Goal: Task Accomplishment & Management: Manage account settings

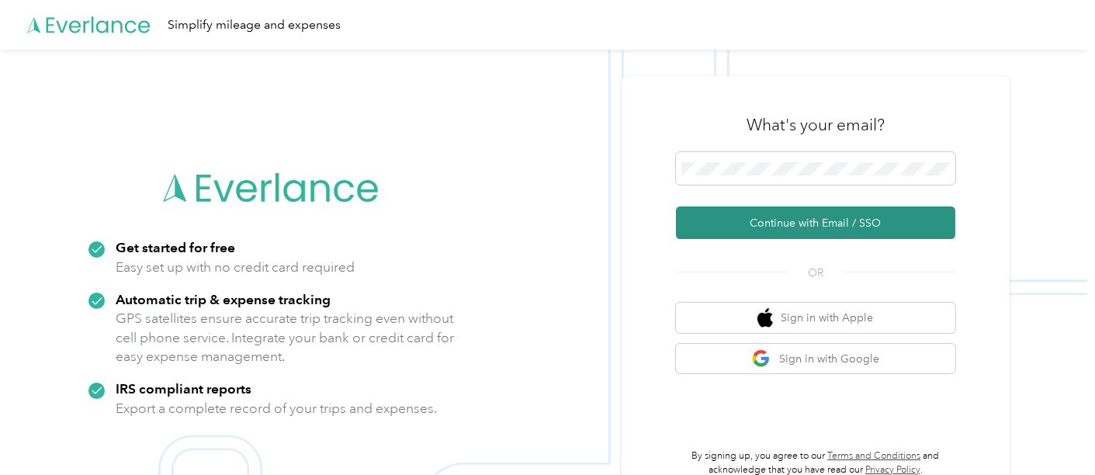
click at [799, 218] on button "Continue with Email / SSO" at bounding box center [815, 222] width 279 height 33
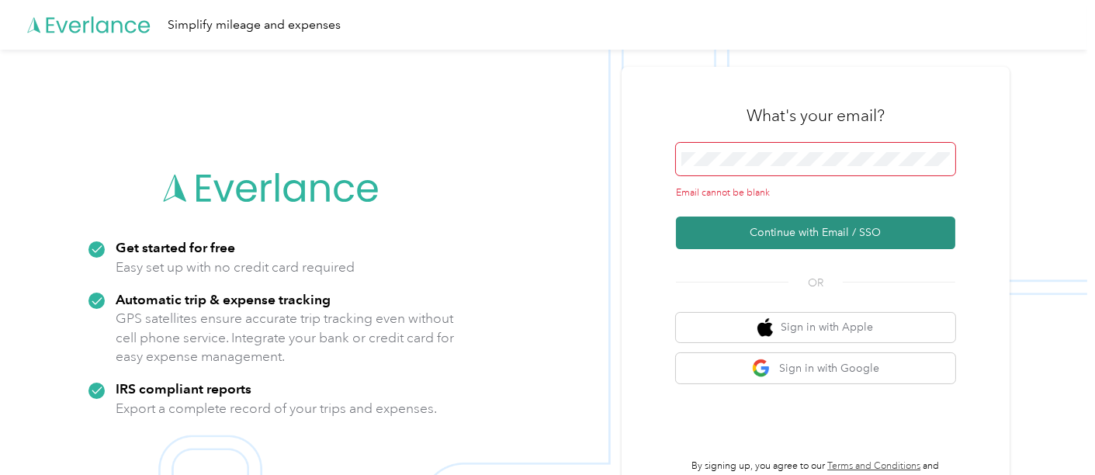
click at [798, 229] on button "Continue with Email / SSO" at bounding box center [815, 232] width 279 height 33
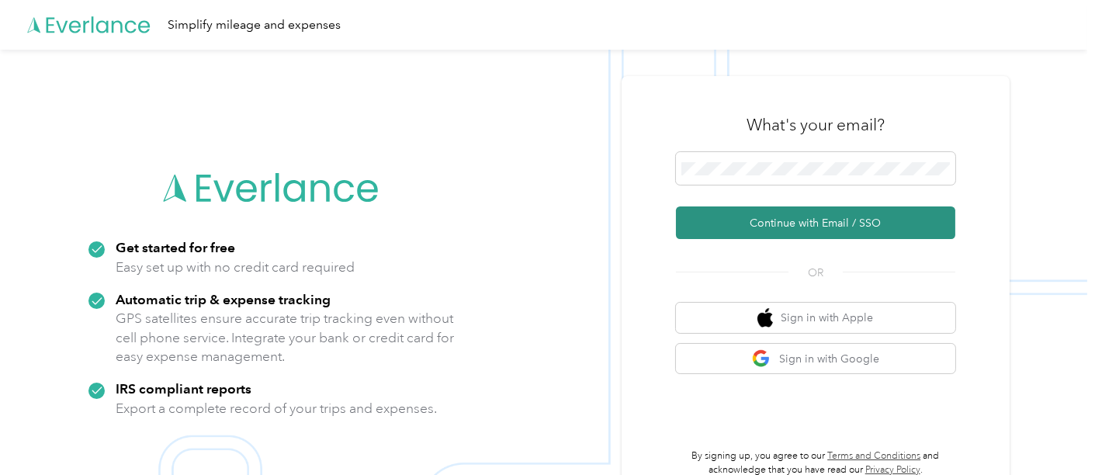
click at [836, 220] on button "Continue with Email / SSO" at bounding box center [815, 222] width 279 height 33
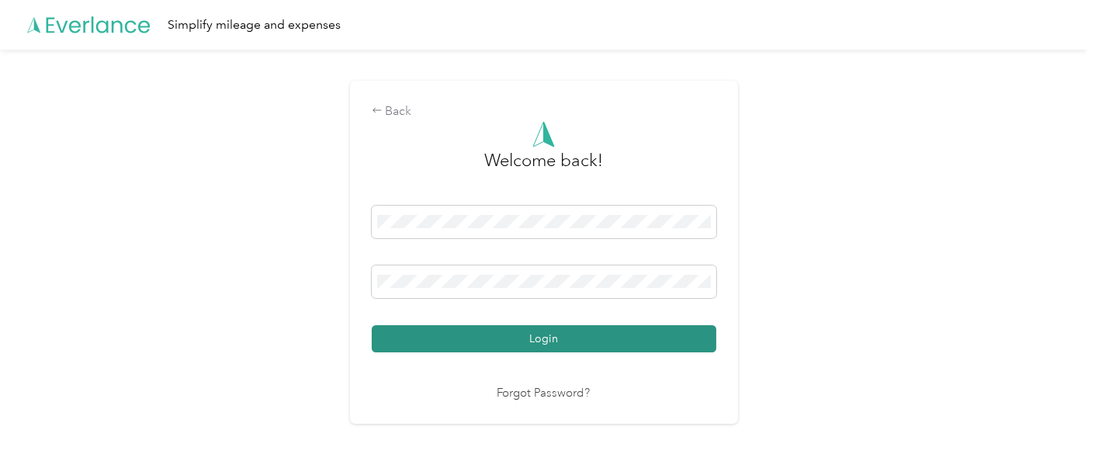
click at [628, 331] on button "Login" at bounding box center [544, 338] width 345 height 27
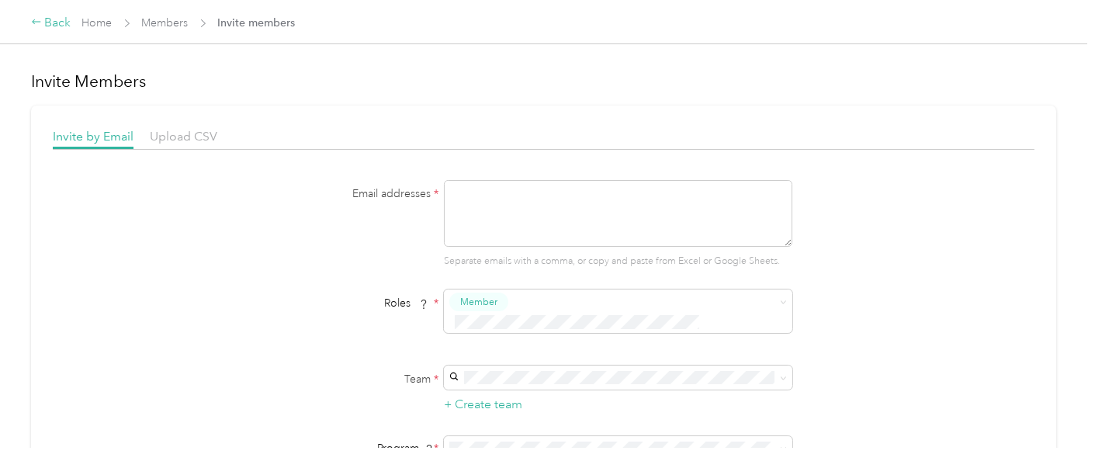
click at [53, 30] on div "Back" at bounding box center [51, 23] width 40 height 19
click at [95, 16] on link "Home" at bounding box center [97, 22] width 30 height 13
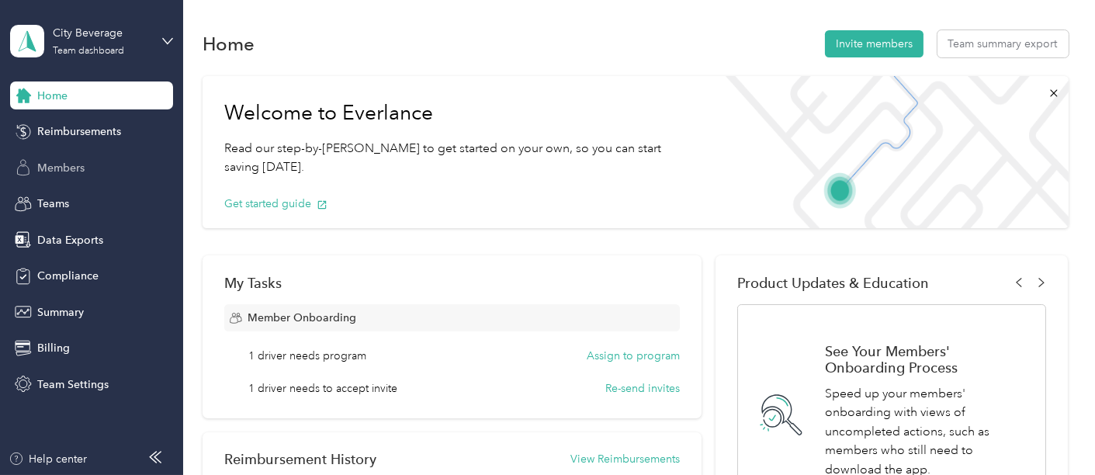
click at [70, 165] on span "Members" at bounding box center [60, 168] width 47 height 16
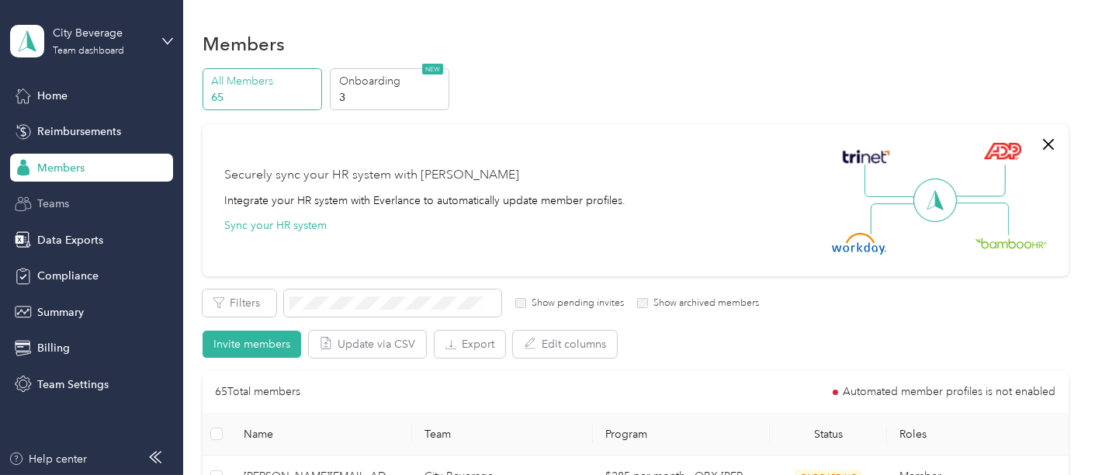
click at [54, 200] on span "Teams" at bounding box center [53, 204] width 32 height 16
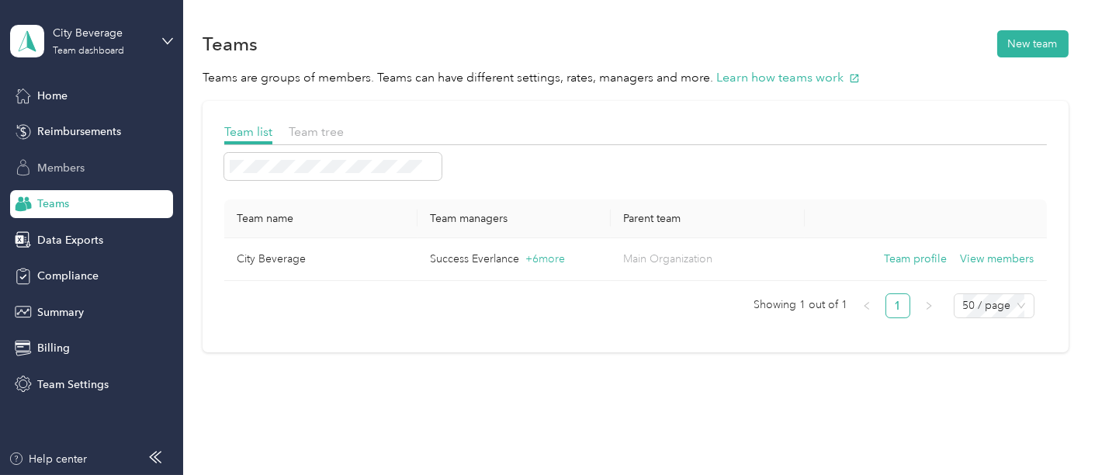
click at [74, 178] on div "Members" at bounding box center [91, 168] width 163 height 28
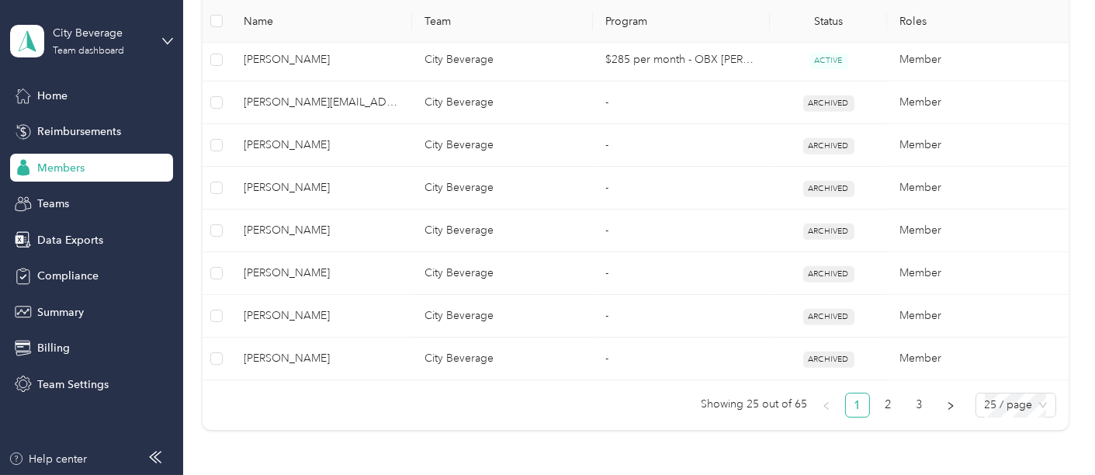
scroll to position [1151, 0]
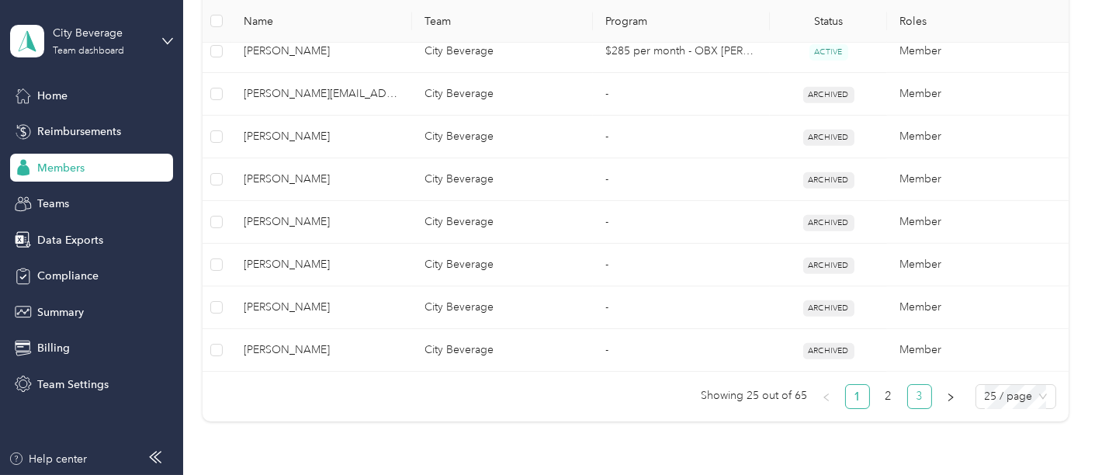
click at [909, 388] on link "3" at bounding box center [919, 396] width 23 height 23
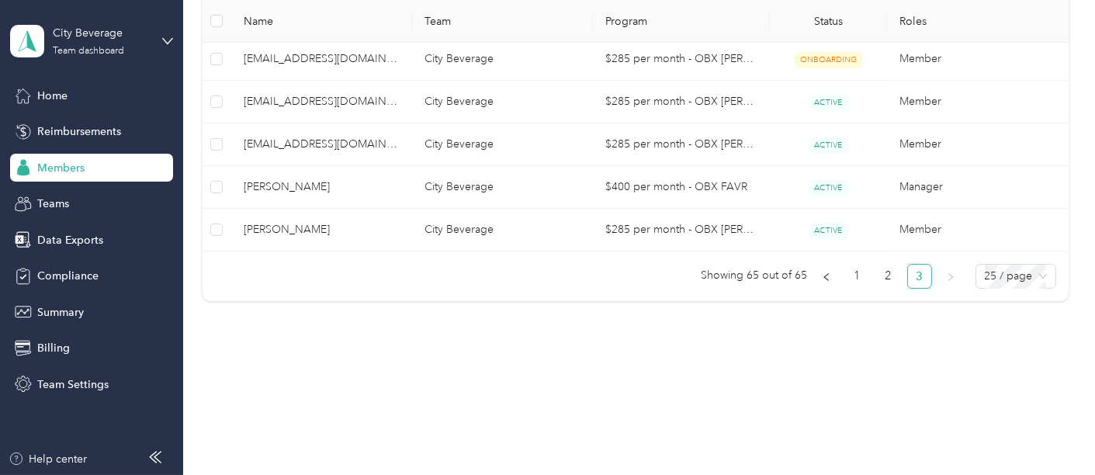
scroll to position [840, 0]
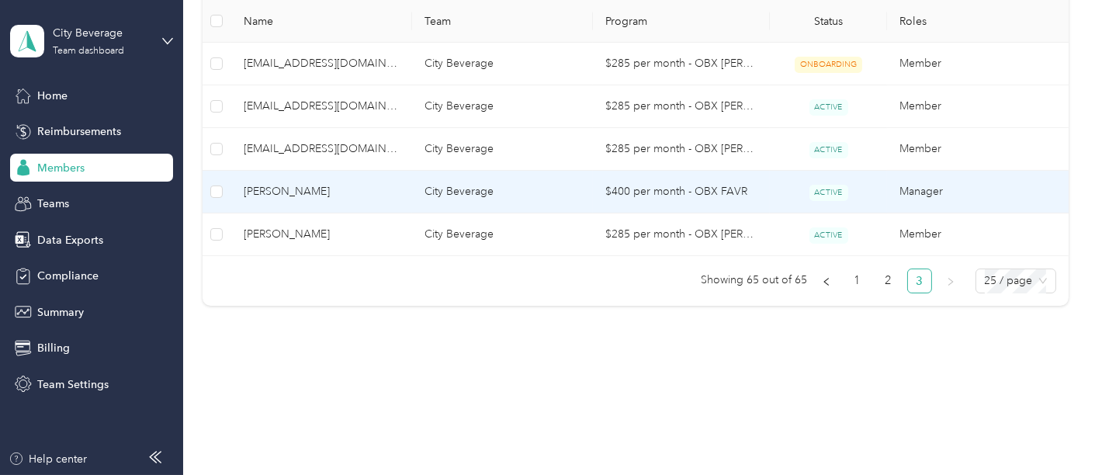
click at [299, 192] on span "[PERSON_NAME]" at bounding box center [322, 191] width 156 height 17
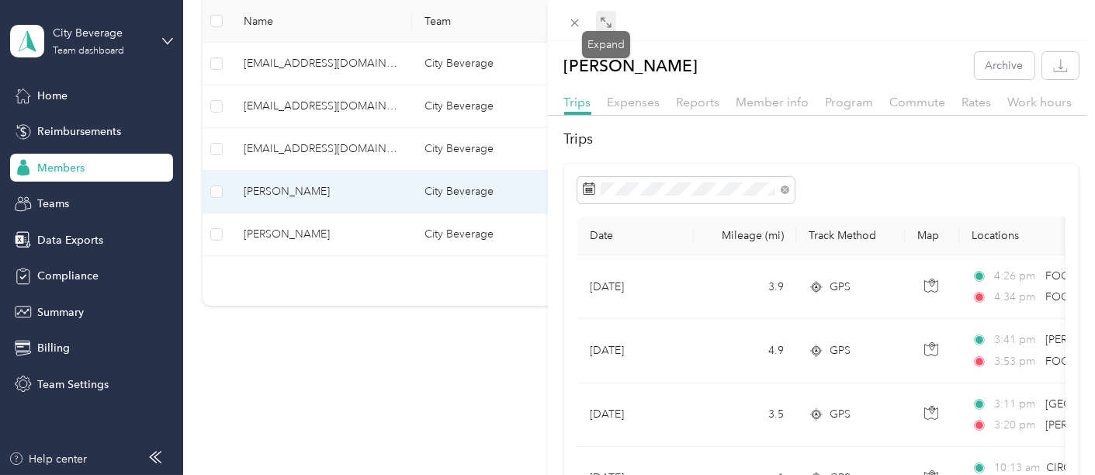
click at [601, 23] on icon at bounding box center [606, 22] width 12 height 12
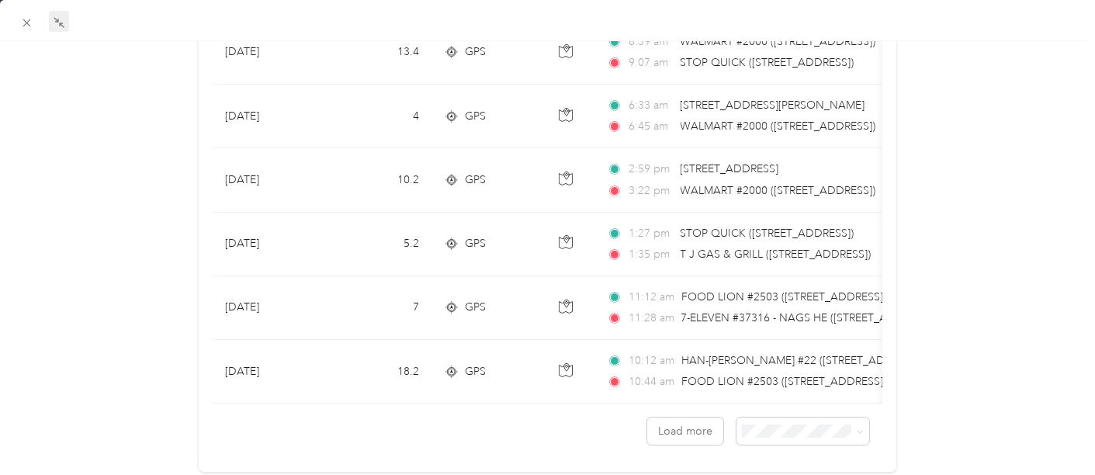
scroll to position [1509, 0]
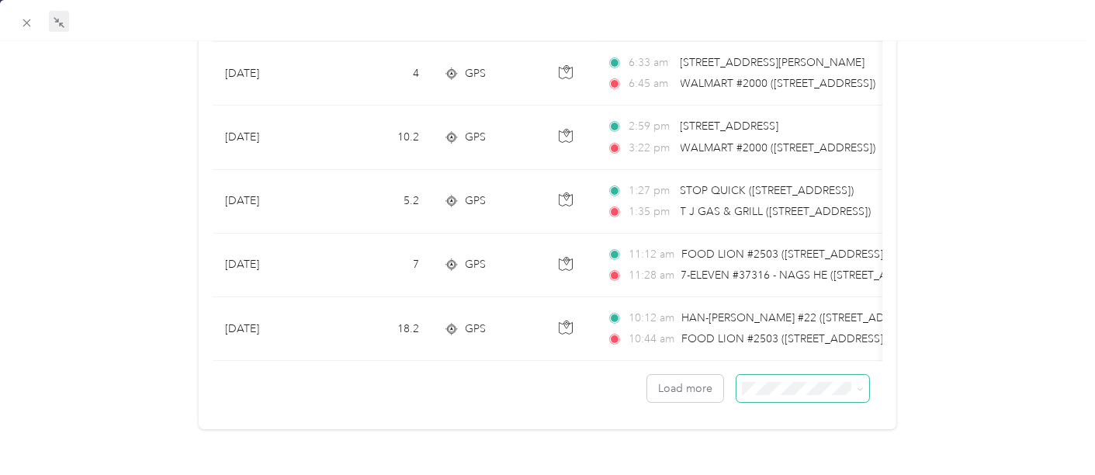
click at [857, 386] on icon at bounding box center [860, 389] width 7 height 7
click at [789, 455] on span "100 per load" at bounding box center [768, 454] width 64 height 13
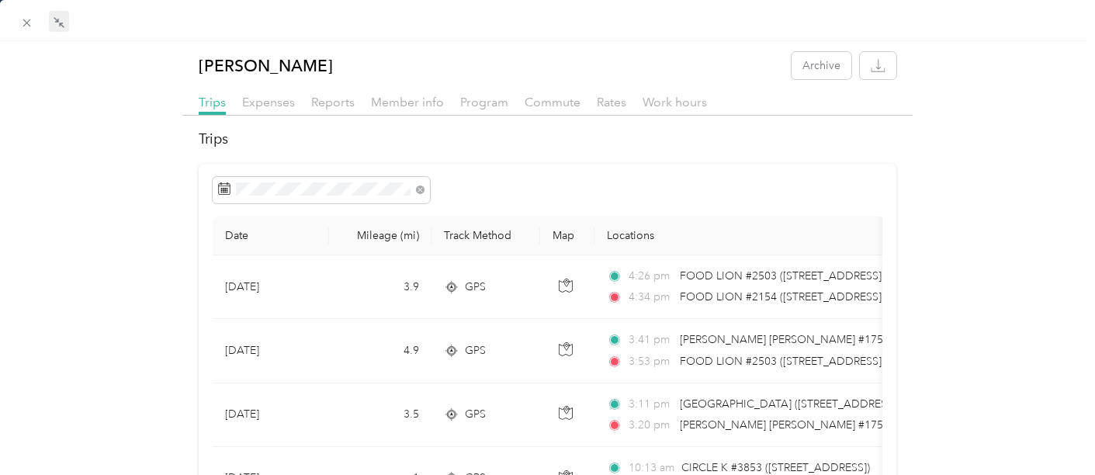
click at [663, 54] on div "[PERSON_NAME] Archive" at bounding box center [547, 65] width 730 height 27
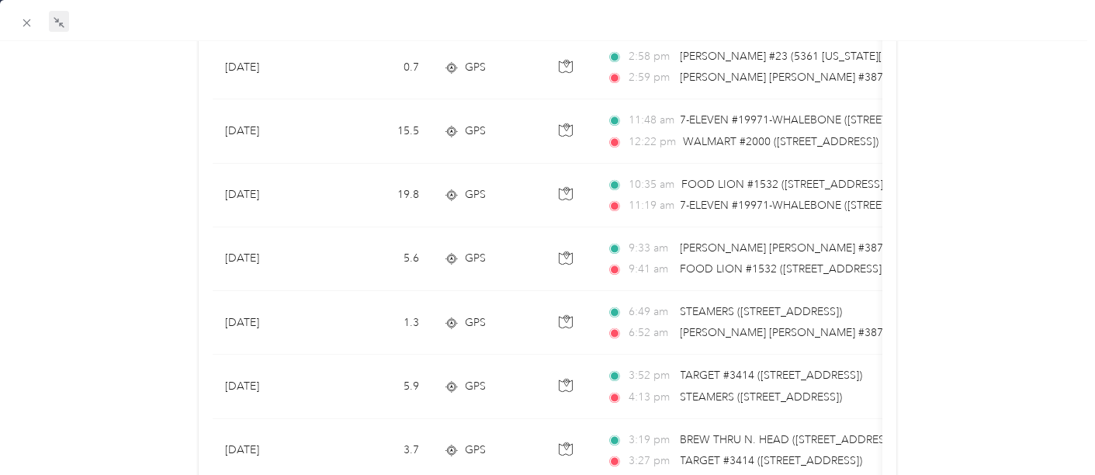
scroll to position [6280, 0]
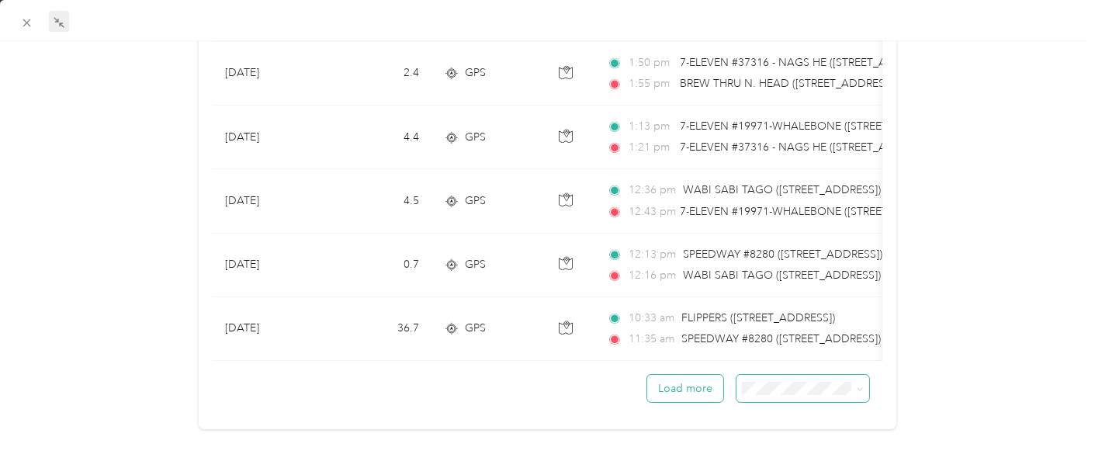
click at [681, 375] on button "Load more" at bounding box center [685, 388] width 76 height 27
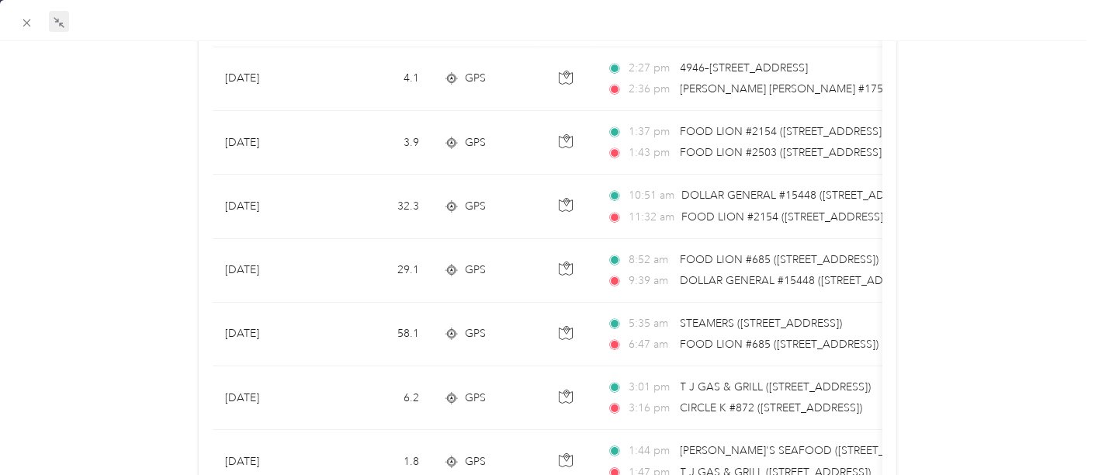
scroll to position [9607, 0]
